Goal: Task Accomplishment & Management: Complete application form

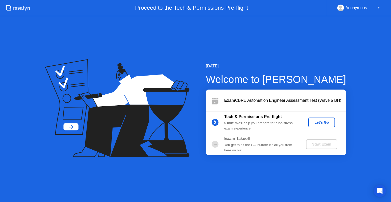
click at [314, 122] on div "Let's Go" at bounding box center [322, 123] width 23 height 4
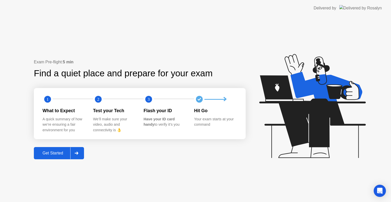
click at [54, 151] on div "Get Started" at bounding box center [52, 153] width 35 height 5
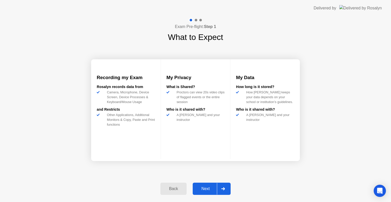
click at [196, 20] on div at bounding box center [196, 20] width 3 height 3
click at [208, 187] on div "Next" at bounding box center [205, 189] width 23 height 5
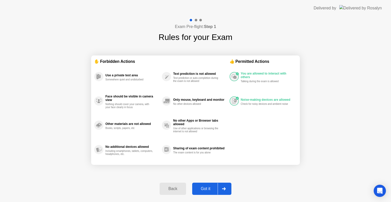
click at [202, 189] on div "Got it" at bounding box center [206, 189] width 24 height 5
select select "**********"
select select "*******"
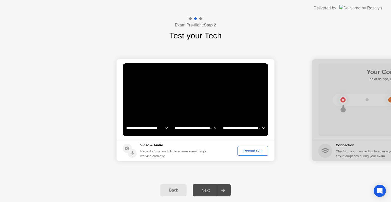
click at [254, 154] on button "Record Clip" at bounding box center [253, 151] width 31 height 10
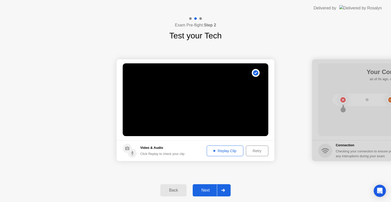
click at [205, 190] on div "Next" at bounding box center [205, 190] width 23 height 5
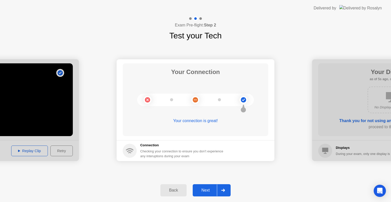
click at [202, 190] on div "Next" at bounding box center [205, 190] width 23 height 5
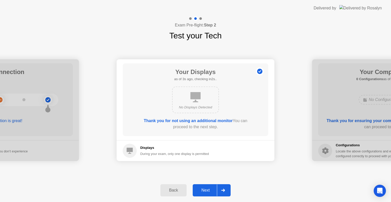
click at [204, 189] on div "Next" at bounding box center [205, 190] width 23 height 5
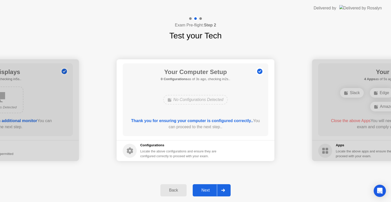
click at [203, 189] on div "Next" at bounding box center [205, 190] width 23 height 5
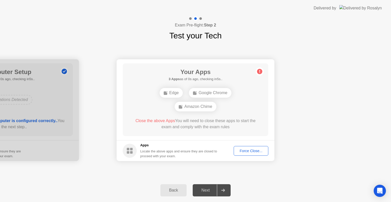
click at [257, 150] on div "Force Close..." at bounding box center [251, 151] width 31 height 4
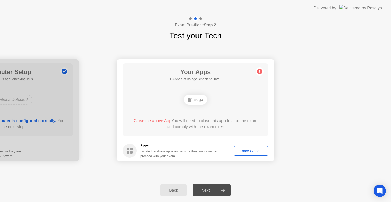
click at [247, 152] on div "Force Close..." at bounding box center [251, 151] width 31 height 4
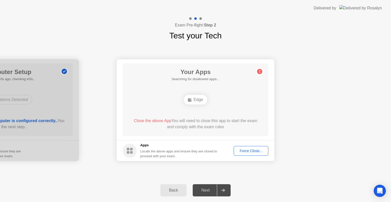
click at [250, 153] on div "Force Close..." at bounding box center [251, 151] width 31 height 4
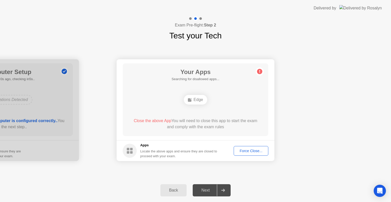
click at [260, 72] on circle at bounding box center [259, 71] width 5 height 5
click at [250, 152] on div "Force Close..." at bounding box center [251, 151] width 31 height 4
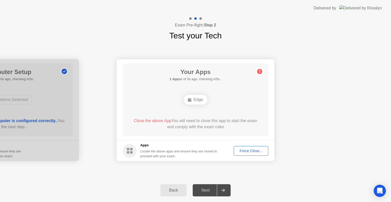
click at [250, 151] on div "Force Close..." at bounding box center [251, 151] width 31 height 4
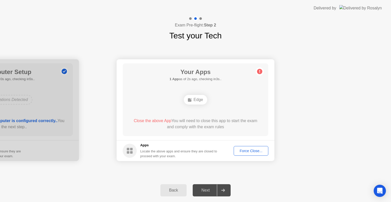
click at [255, 149] on div "Force Close..." at bounding box center [251, 151] width 31 height 4
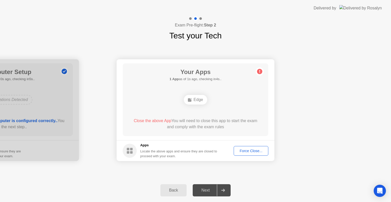
click at [255, 150] on div "Force Close..." at bounding box center [251, 151] width 31 height 4
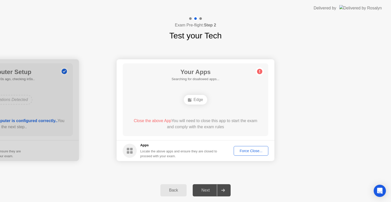
click at [253, 154] on button "Force Close..." at bounding box center [251, 151] width 35 height 10
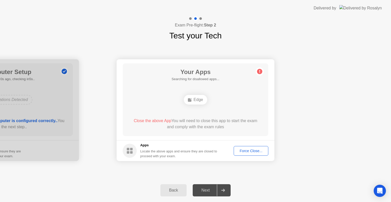
click at [249, 151] on div "Force Close..." at bounding box center [251, 151] width 31 height 4
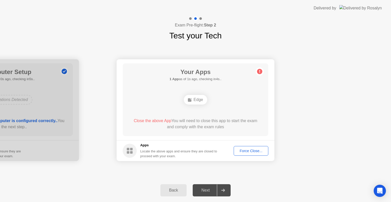
click at [136, 151] on circle at bounding box center [130, 151] width 14 height 14
click at [258, 72] on circle at bounding box center [259, 71] width 5 height 5
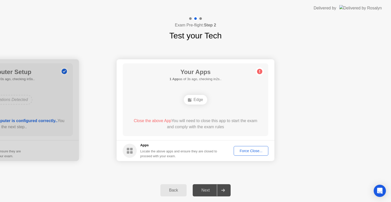
click at [258, 72] on circle at bounding box center [259, 71] width 5 height 5
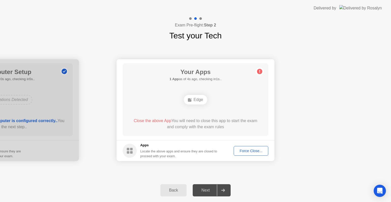
click at [258, 72] on circle at bounding box center [259, 71] width 5 height 5
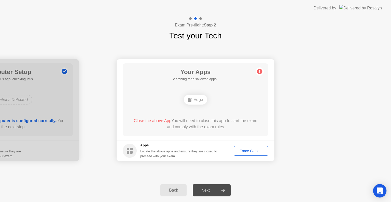
click at [379, 189] on icon "Open Intercom Messenger" at bounding box center [380, 191] width 6 height 7
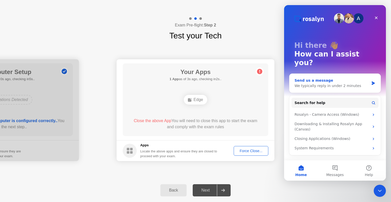
click at [329, 83] on div "We typically reply in under 2 minutes" at bounding box center [332, 85] width 75 height 5
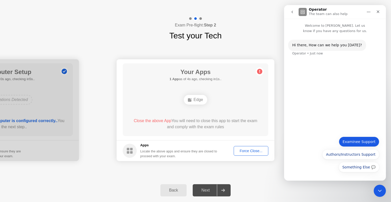
click at [356, 144] on button "Examinee Support" at bounding box center [359, 142] width 41 height 10
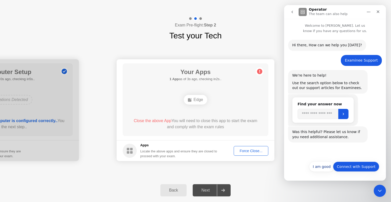
click at [349, 165] on button "Connect with Support" at bounding box center [356, 167] width 46 height 10
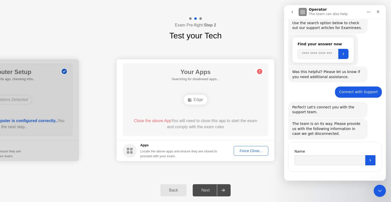
scroll to position [64, 0]
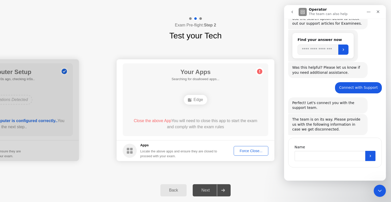
click at [328, 157] on input "Name" at bounding box center [330, 156] width 71 height 10
type input "**********"
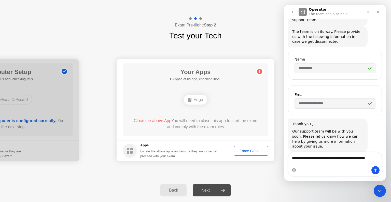
scroll to position [157, 0]
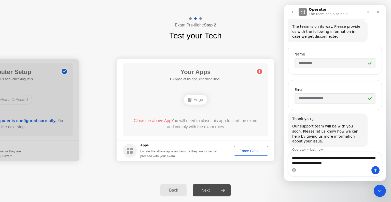
type textarea "**********"
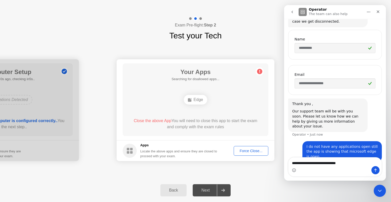
type textarea "**********"
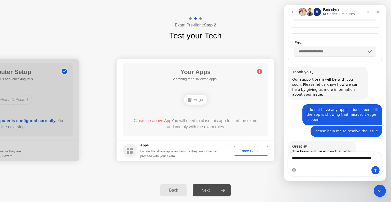
scroll to position [209, 0]
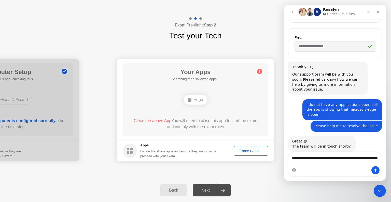
type textarea "**********"
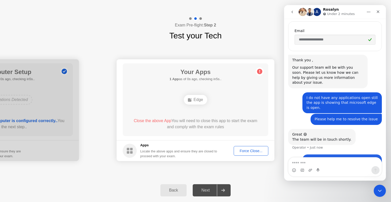
scroll to position [224, 0]
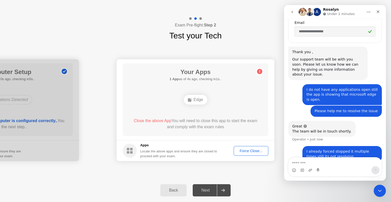
click at [251, 152] on div "Force Close..." at bounding box center [251, 151] width 31 height 4
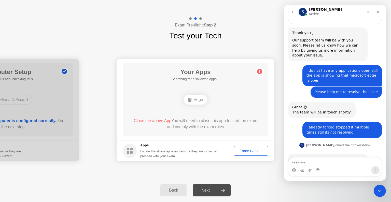
scroll to position [257, 0]
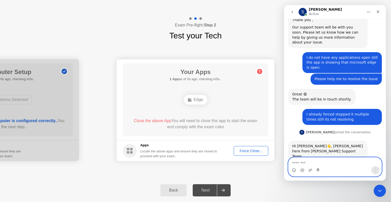
click at [318, 161] on textarea "Message…" at bounding box center [335, 162] width 93 height 9
type textarea "********"
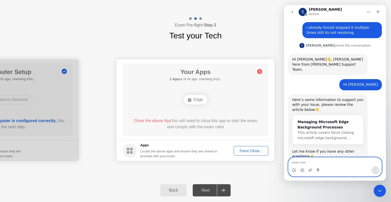
scroll to position [343, 0]
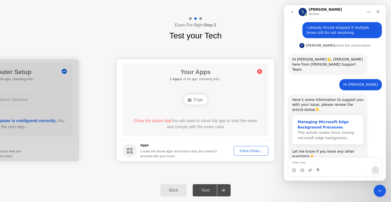
click at [318, 131] on span "This article covers force closing microsoft edge background…" at bounding box center [326, 135] width 56 height 9
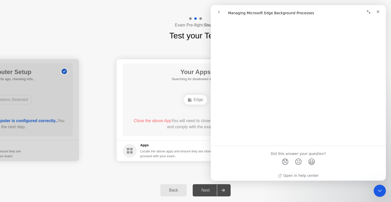
scroll to position [497, 0]
click at [197, 134] on div "Your Apps 1 App as of 2s ago, checking in3s.. Edge Close the above App You will…" at bounding box center [196, 99] width 146 height 73
click at [369, 12] on icon "Collapse window" at bounding box center [369, 12] width 4 height 4
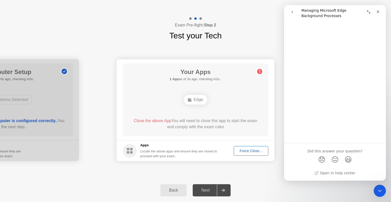
scroll to position [466, 0]
click at [244, 151] on div "Force Close..." at bounding box center [251, 151] width 31 height 4
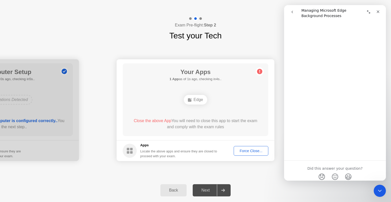
scroll to position [483, 0]
click at [320, 174] on link "Open in help center" at bounding box center [335, 173] width 41 height 4
click at [294, 15] on button "go back" at bounding box center [293, 12] width 10 height 10
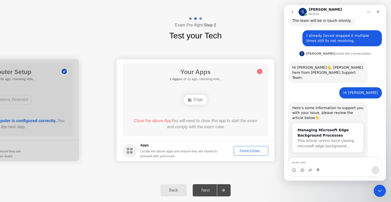
scroll to position [343, 0]
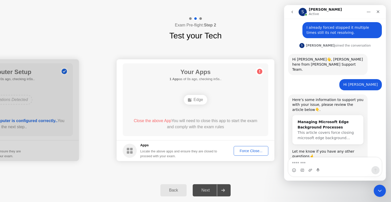
click at [255, 149] on div "Force Close..." at bounding box center [251, 151] width 31 height 4
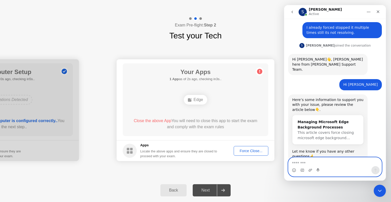
click at [320, 163] on textarea "Message…" at bounding box center [335, 162] width 93 height 9
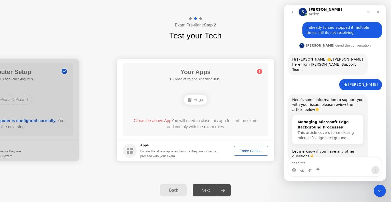
click at [252, 151] on div "Force Close..." at bounding box center [251, 151] width 31 height 4
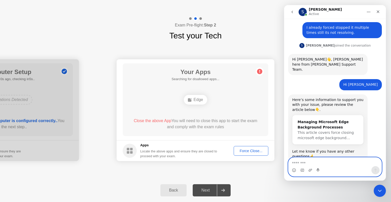
click at [308, 160] on textarea "Message…" at bounding box center [335, 162] width 93 height 9
type textarea "*"
type textarea "**********"
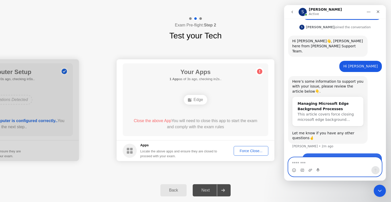
scroll to position [364, 0]
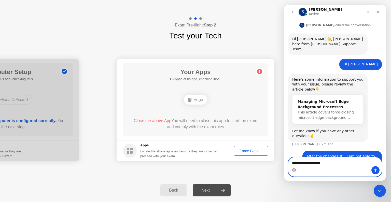
type textarea "**********"
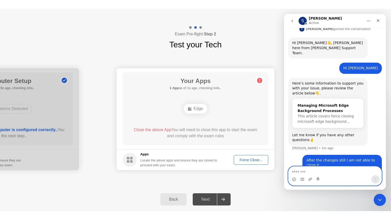
scroll to position [375, 0]
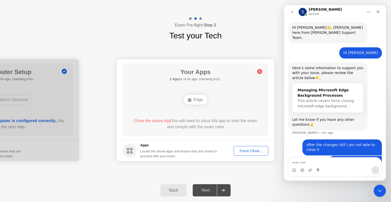
click at [259, 69] on icon at bounding box center [260, 72] width 8 height 8
click at [249, 149] on div "Force Close..." at bounding box center [251, 151] width 31 height 4
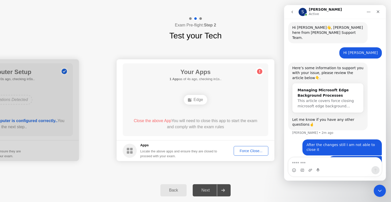
click at [261, 149] on div "Force Close..." at bounding box center [251, 151] width 31 height 4
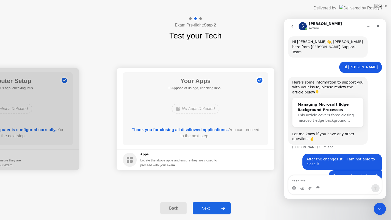
scroll to position [372, 0]
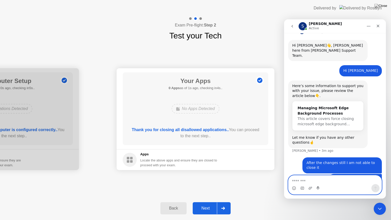
click at [298, 181] on textarea "Message…" at bounding box center [335, 180] width 93 height 9
type textarea "**********"
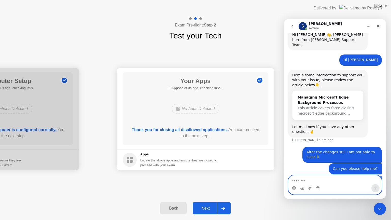
scroll to position [383, 0]
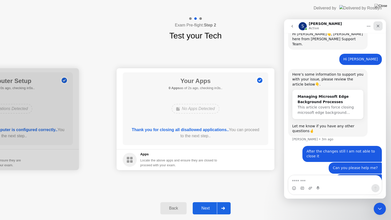
click at [378, 24] on icon "Close" at bounding box center [378, 26] width 4 height 4
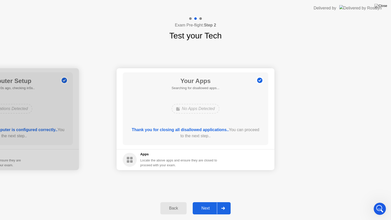
click at [206, 202] on div "Next" at bounding box center [205, 208] width 23 height 5
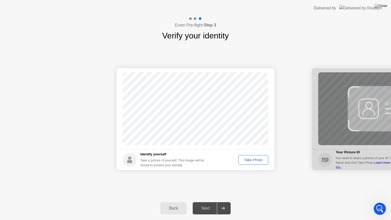
click at [255, 158] on div "Take Photo" at bounding box center [253, 160] width 26 height 4
click at [208, 202] on div "Next" at bounding box center [205, 208] width 23 height 5
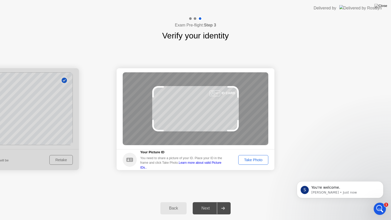
scroll to position [0, 0]
click at [255, 159] on div "Take Photo" at bounding box center [253, 160] width 26 height 4
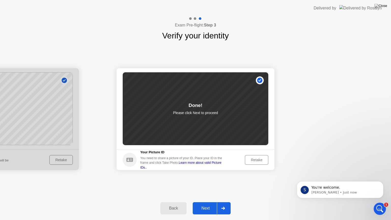
click at [209, 202] on div "Next" at bounding box center [205, 208] width 23 height 5
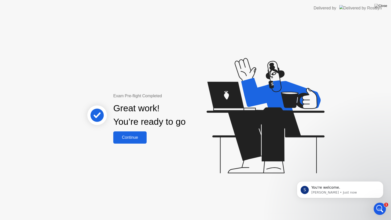
click at [138, 140] on div "Continue" at bounding box center [130, 137] width 30 height 5
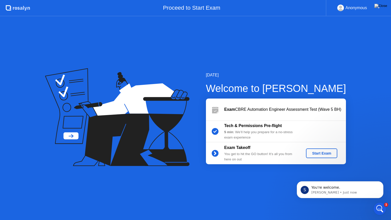
click at [319, 153] on div "Start Exam" at bounding box center [321, 153] width 27 height 4
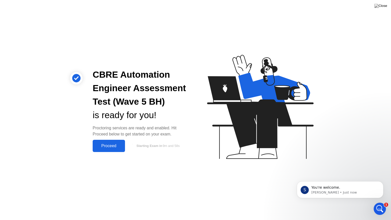
click at [110, 147] on div "Proceed" at bounding box center [108, 146] width 29 height 5
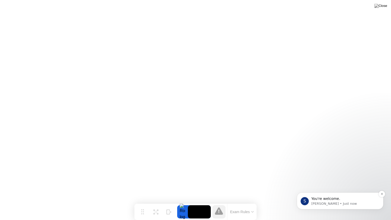
click at [322, 199] on p "You're welcome." at bounding box center [345, 198] width 66 height 5
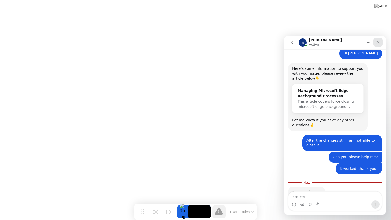
scroll to position [407, 0]
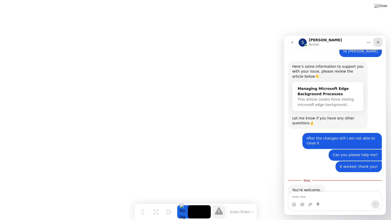
click at [379, 44] on div "Close" at bounding box center [378, 42] width 9 height 9
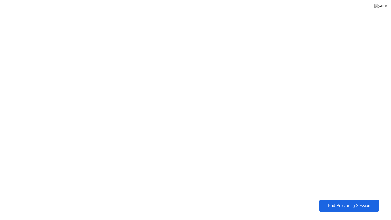
click at [347, 202] on button "End Proctoring Session" at bounding box center [349, 206] width 59 height 12
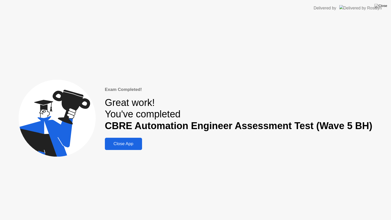
click at [135, 143] on div "Close App" at bounding box center [124, 143] width 34 height 5
